Goal: Navigation & Orientation: Find specific page/section

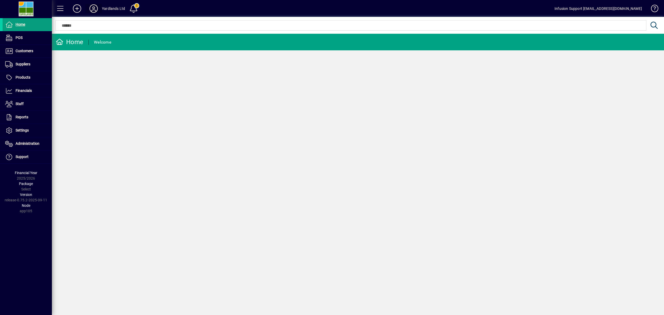
click at [95, 7] on icon at bounding box center [93, 8] width 10 height 8
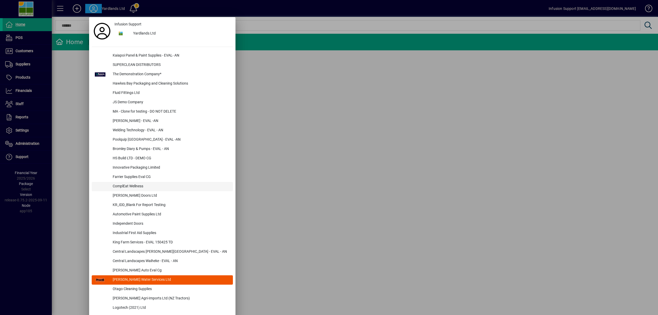
click at [140, 184] on div "ComplEat Wellness" at bounding box center [171, 186] width 124 height 9
